Goal: Use online tool/utility: Utilize a website feature to perform a specific function

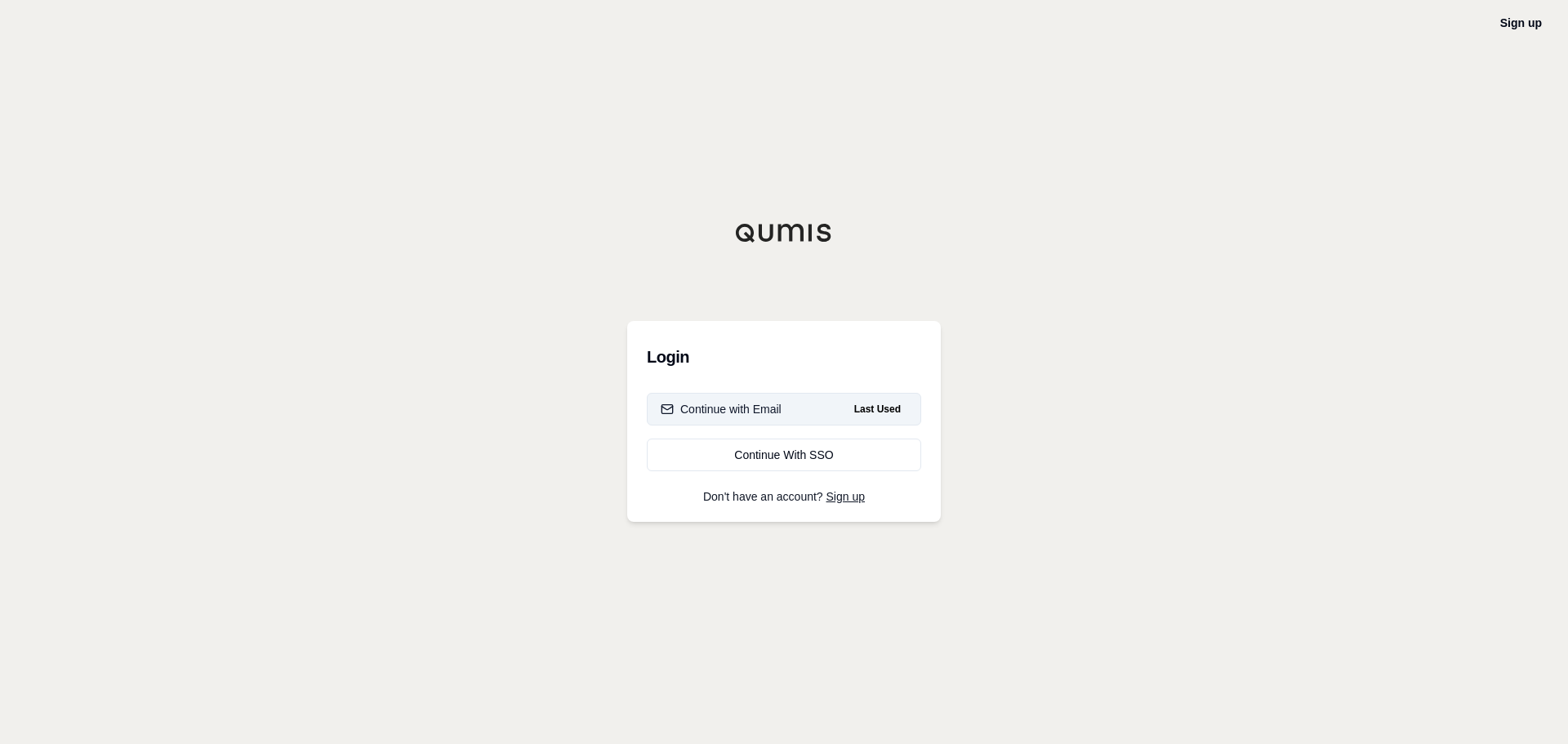
click at [692, 405] on div "Continue with Email" at bounding box center [721, 409] width 121 height 16
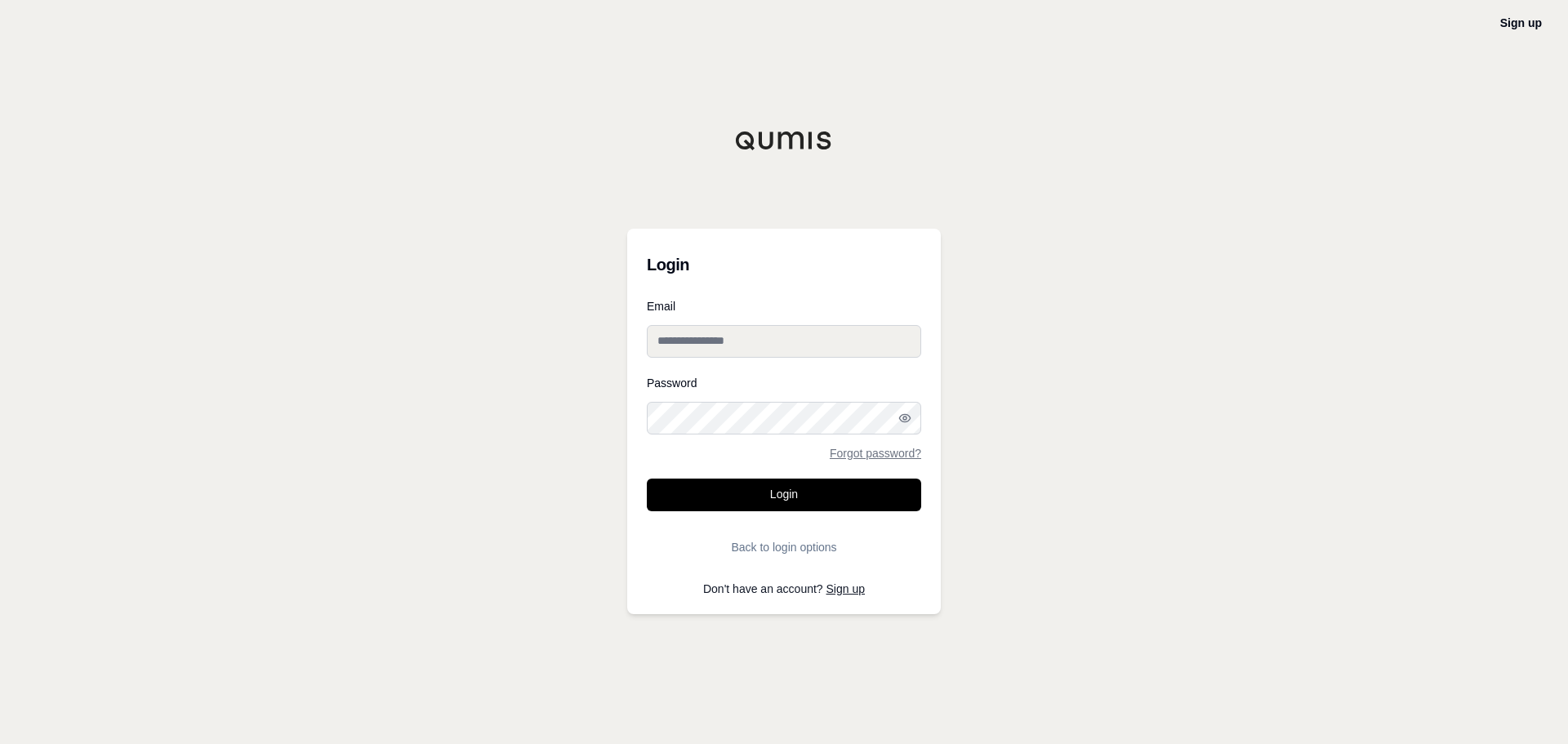
click at [773, 346] on input "Email" at bounding box center [784, 341] width 274 height 33
click at [0, 744] on com-1password-button at bounding box center [0, 744] width 0 height 0
type input "**********"
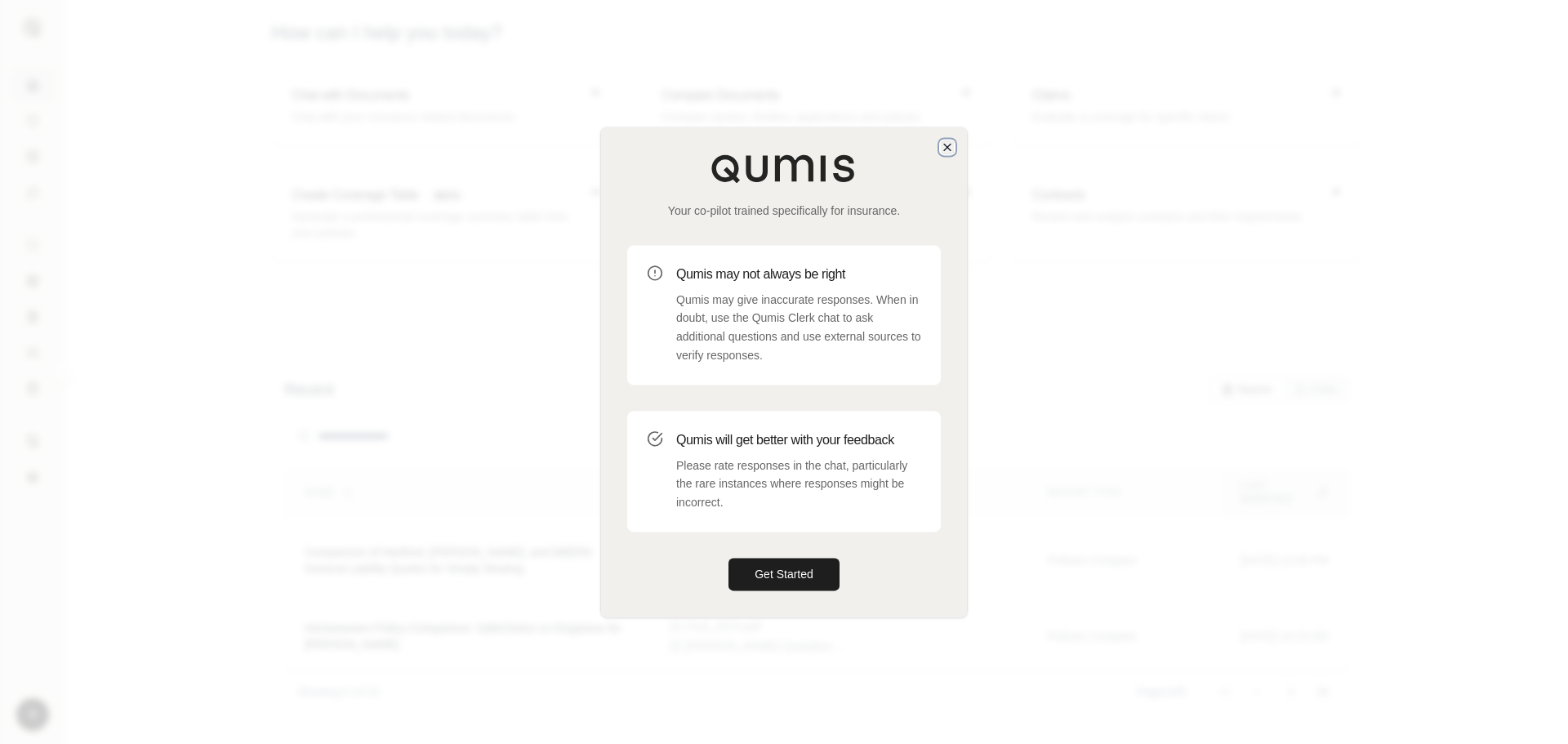
click at [943, 145] on icon "button" at bounding box center [947, 146] width 13 height 13
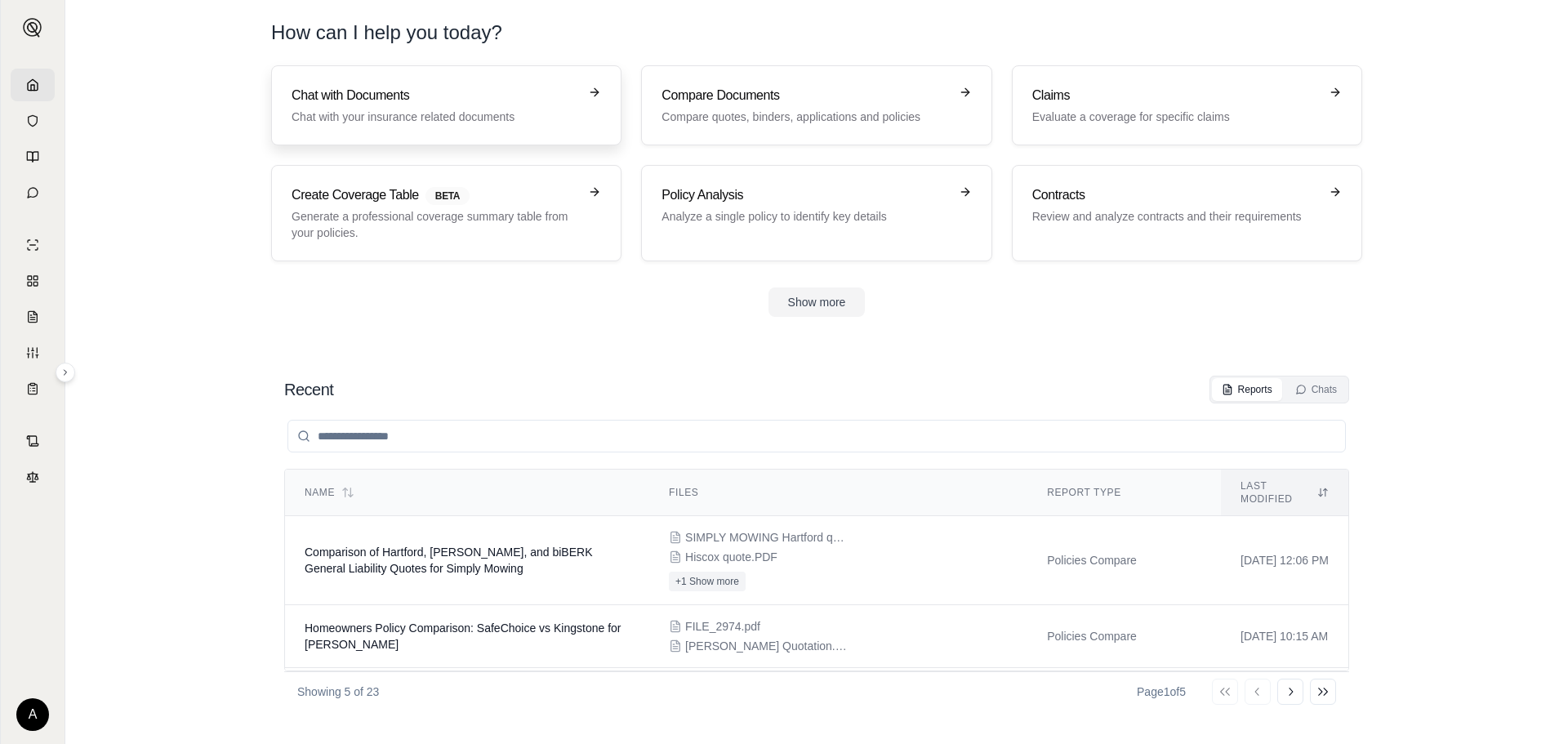
click at [514, 107] on div "Chat with Documents Chat with your insurance related documents" at bounding box center [435, 105] width 287 height 39
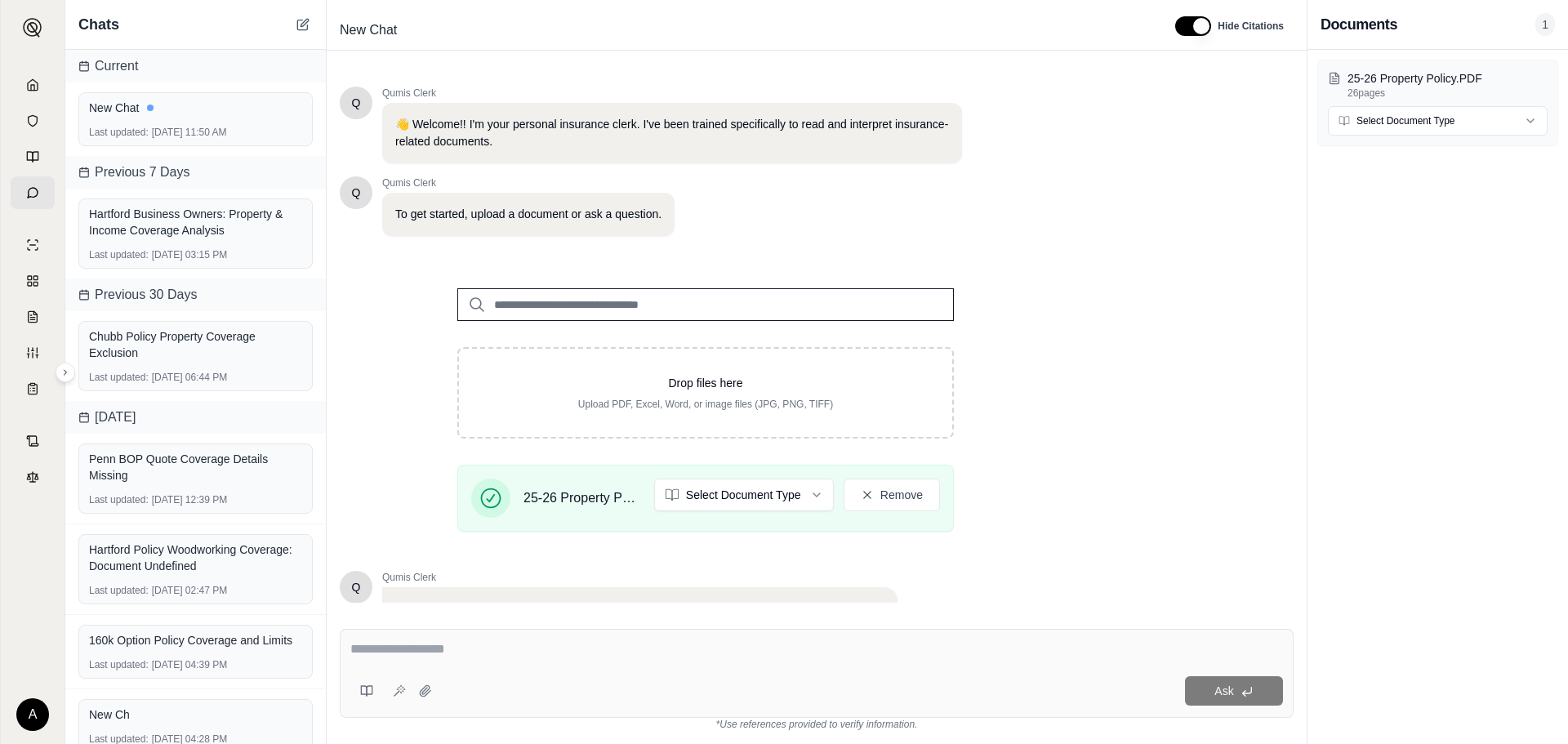
scroll to position [138, 0]
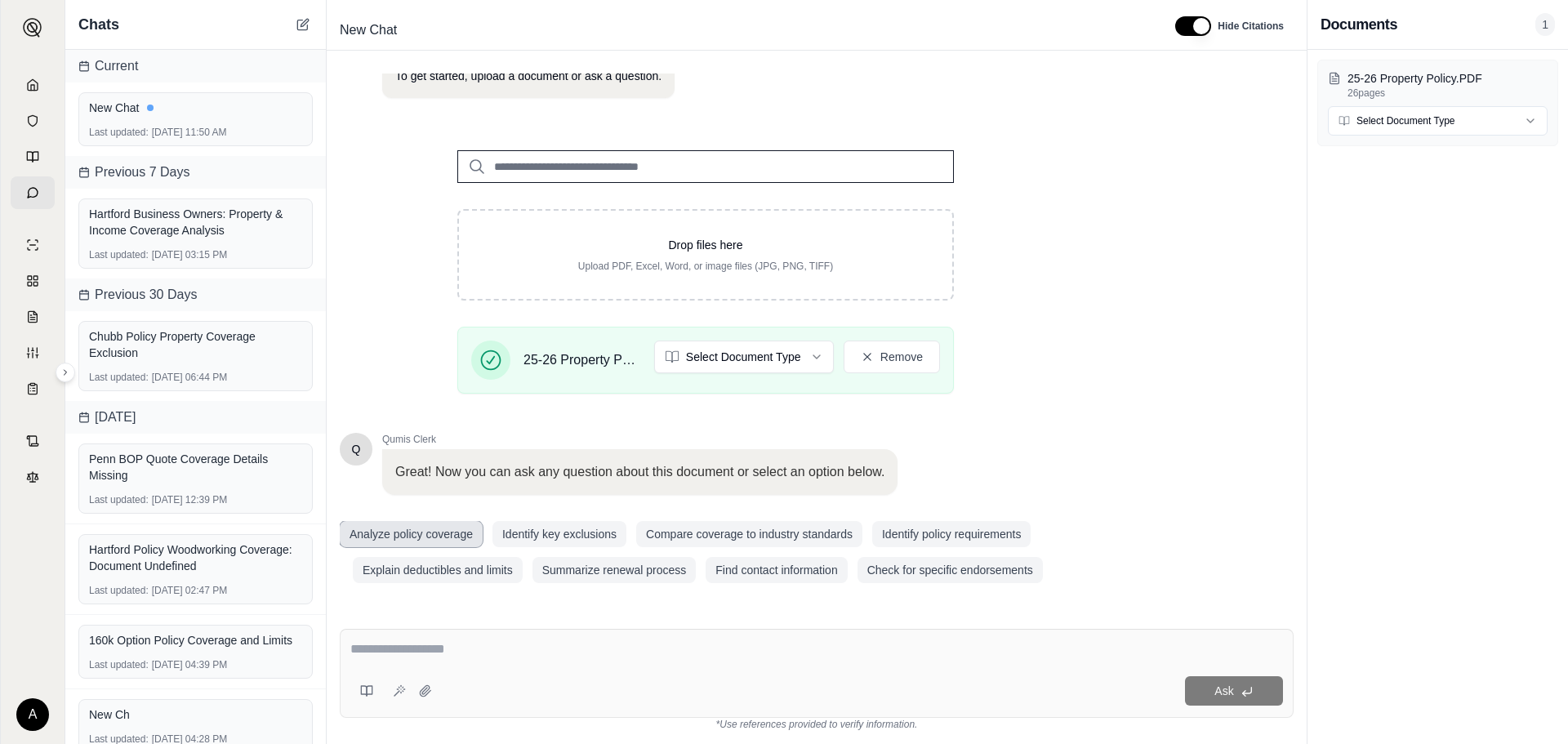
click at [462, 541] on button "Analyze policy coverage" at bounding box center [410, 534] width 143 height 26
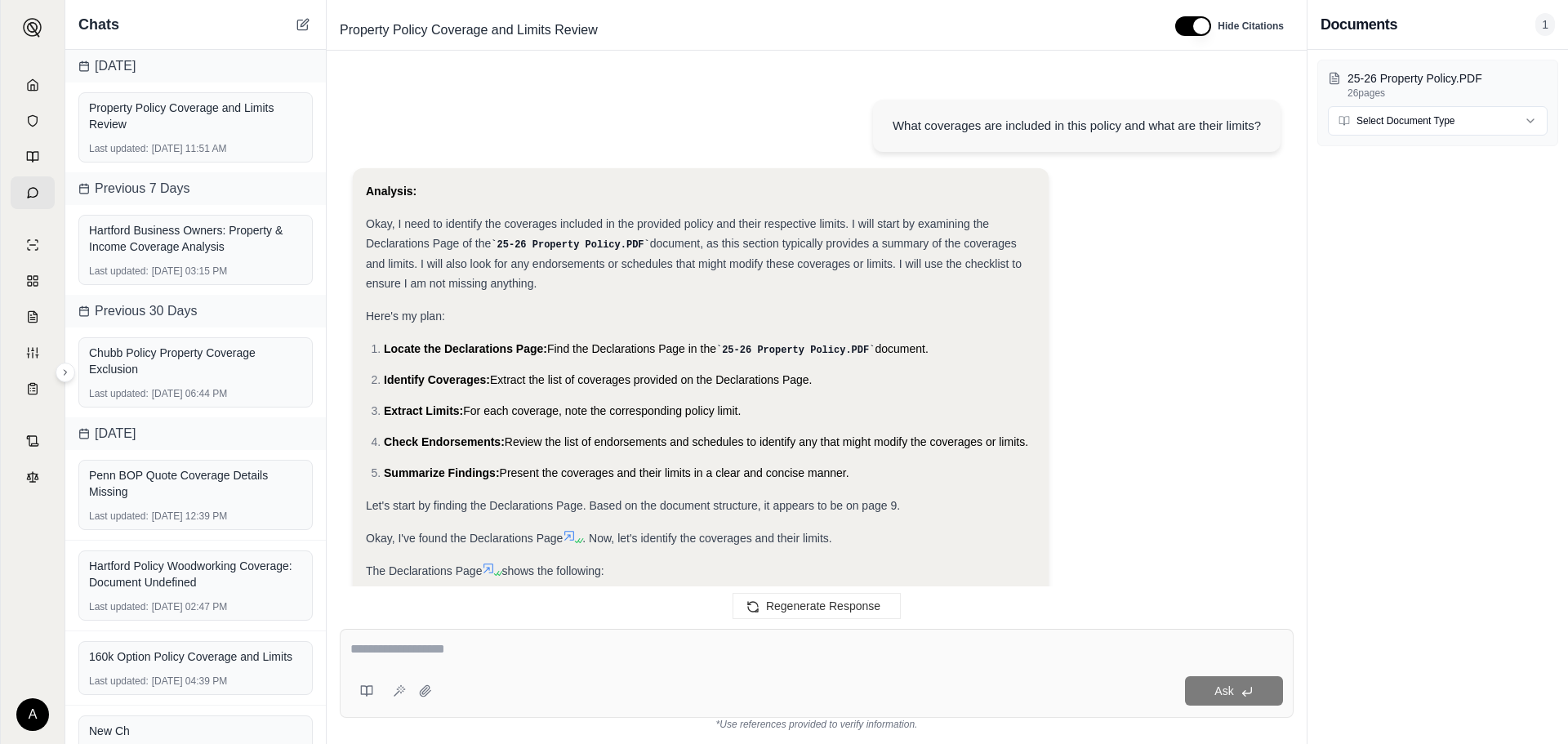
scroll to position [972, 0]
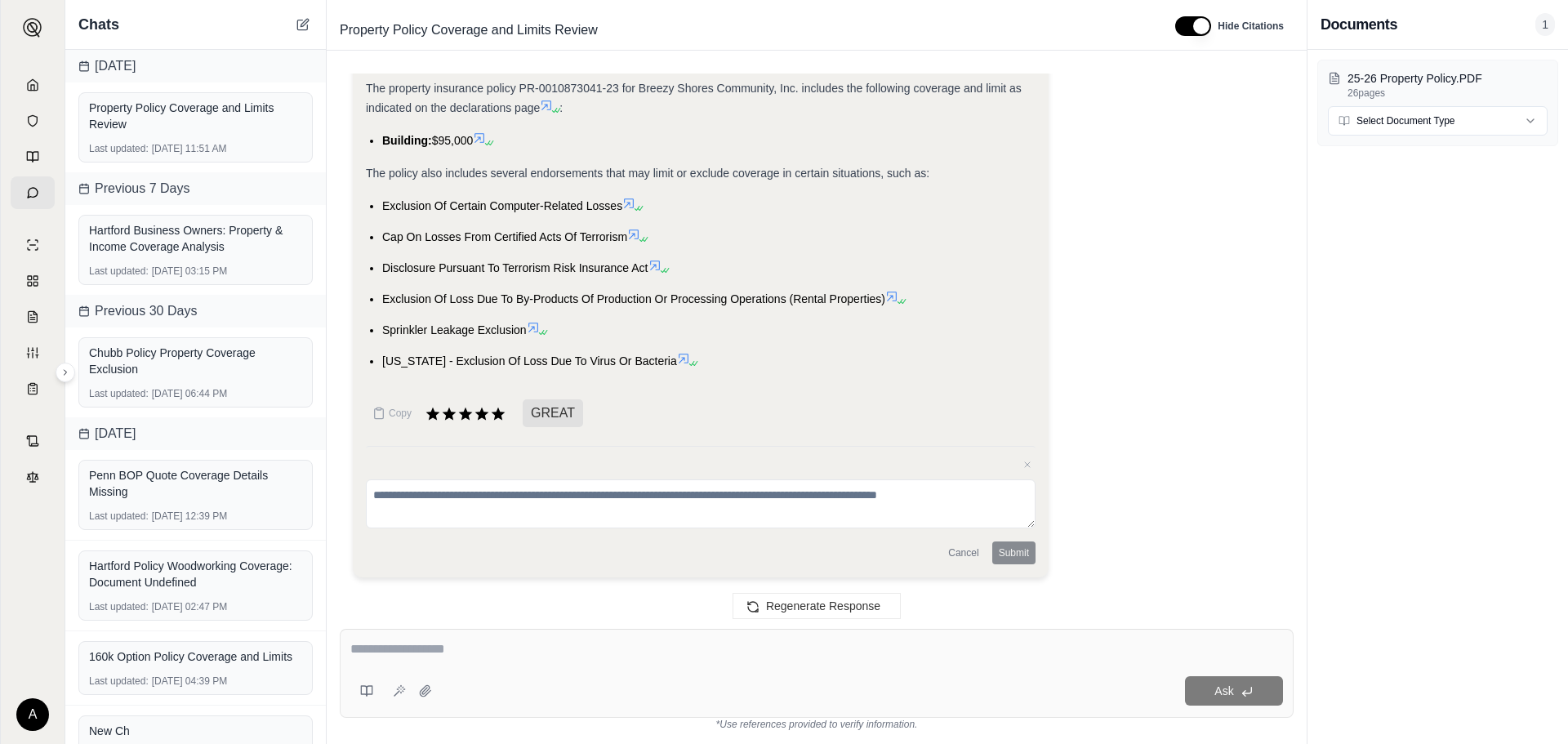
click at [524, 643] on textarea at bounding box center [816, 650] width 932 height 20
click at [525, 643] on textarea at bounding box center [816, 650] width 932 height 20
type textarea "**********"
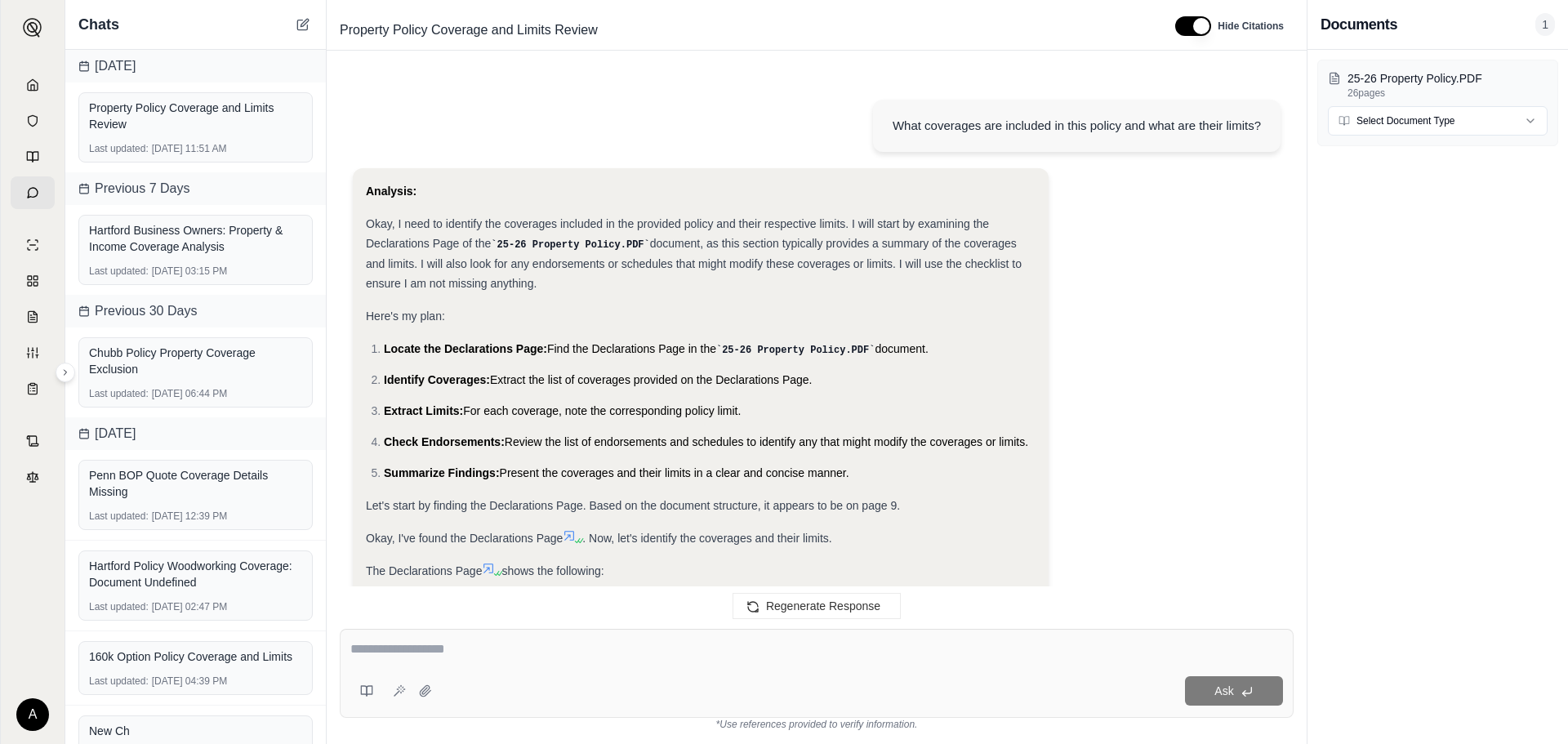
scroll to position [1988, 0]
